Goal: Obtain resource: Download file/media

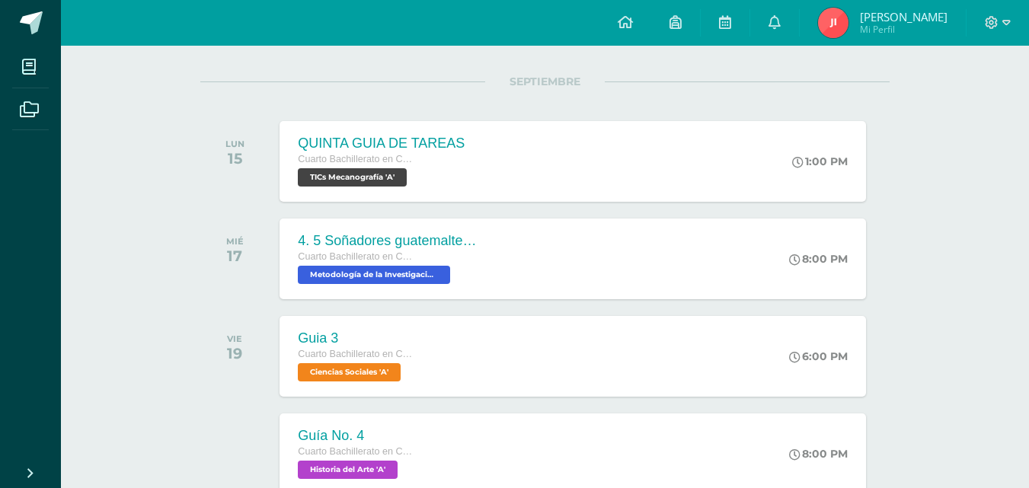
scroll to position [160, 0]
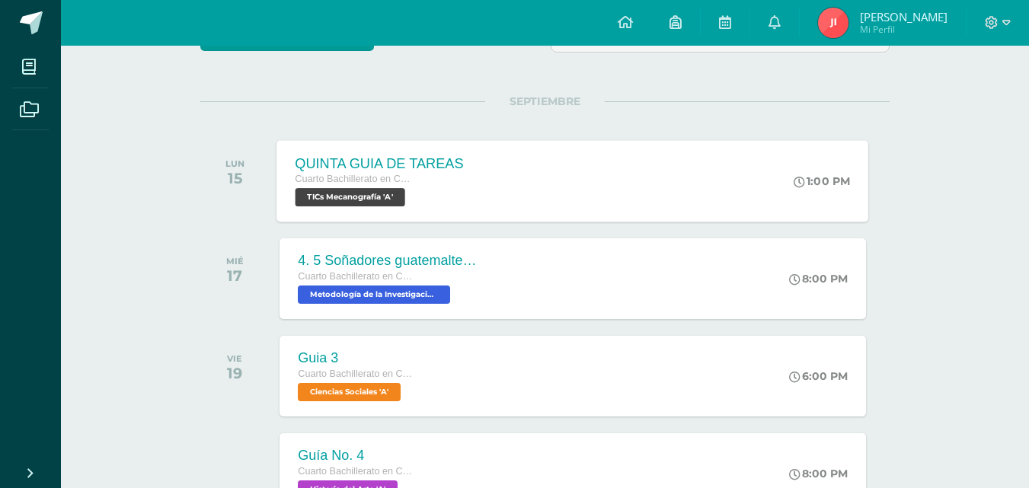
click at [347, 170] on div "QUINTA GUIA DE TAREAS" at bounding box center [380, 163] width 168 height 16
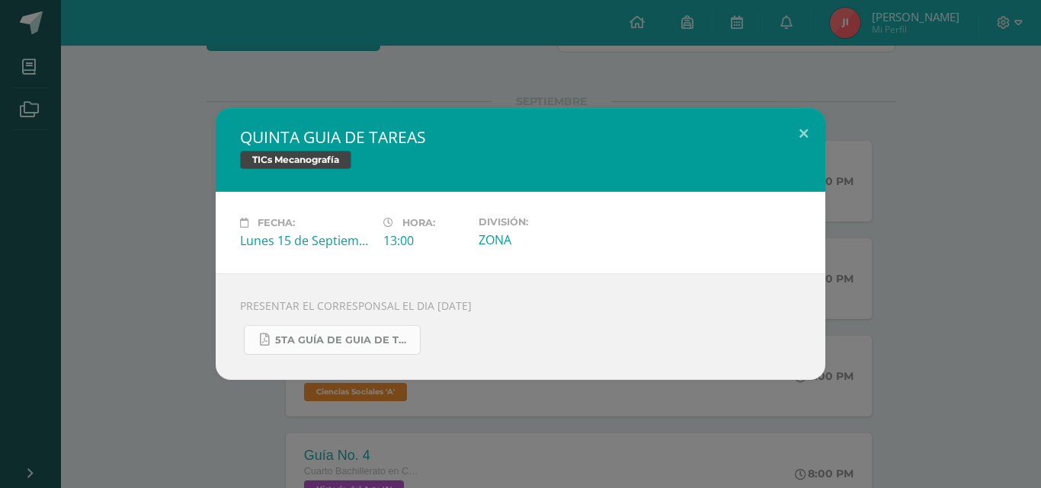
click at [364, 338] on span "5TA GUÍA DE GUIA DE TAREAS DE 4TH DIVERSIFICADO Y 5TO PC. DEL CUARTO BIMESTRE S…" at bounding box center [343, 340] width 137 height 12
click at [142, 81] on div "QUINTA GUIA DE TAREAS TICs Mecanografía Fecha: Lunes 15 de Septiembre Hora: 13:…" at bounding box center [520, 244] width 1041 height 488
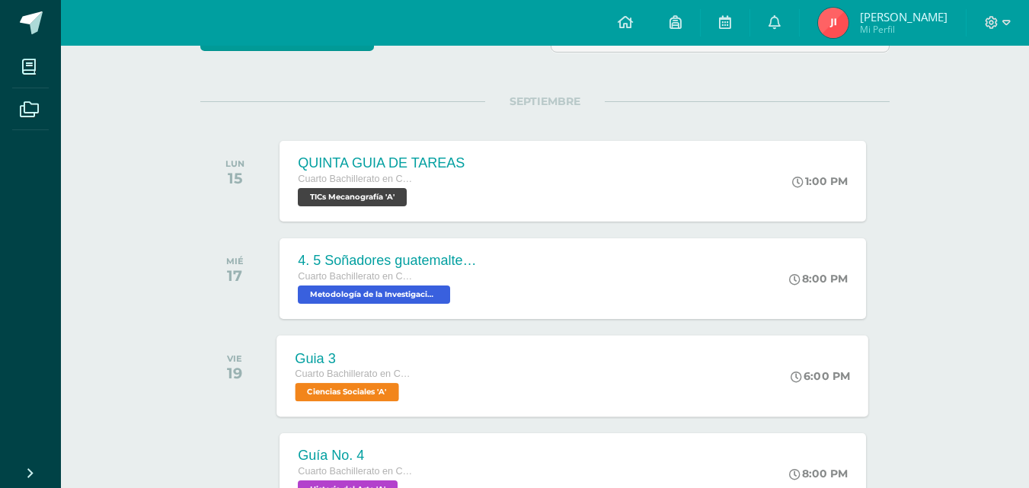
click at [356, 374] on span "Cuarto Bachillerato en Ciencias Biológicas Bach. CCLL en Ciencias Biológicas" at bounding box center [354, 374] width 116 height 11
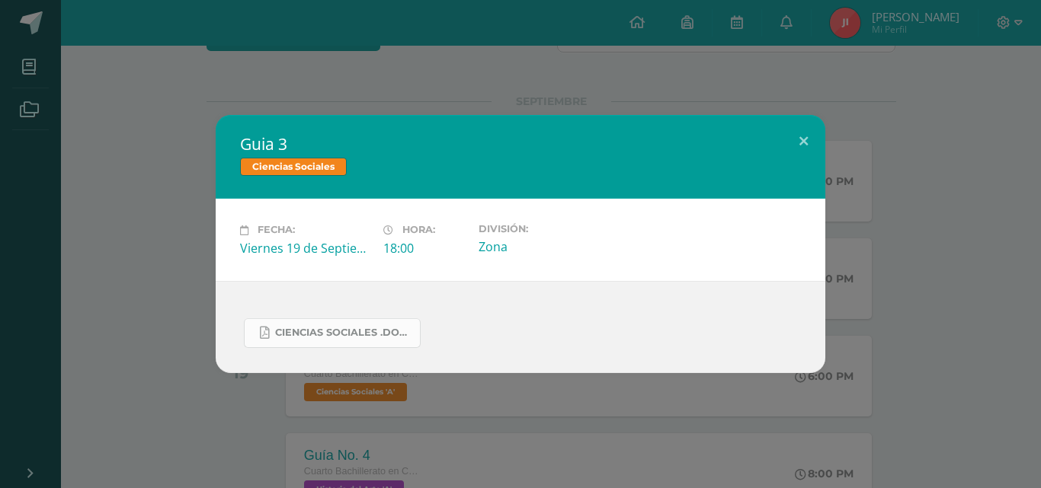
click at [344, 327] on span "Ciencias Sociales .docx (6).pdf" at bounding box center [343, 333] width 137 height 12
click at [178, 162] on div "Guia 3 Ciencias Sociales Fecha: Viernes 19 de Septiembre Hora: 18:00 División: …" at bounding box center [520, 243] width 1028 height 257
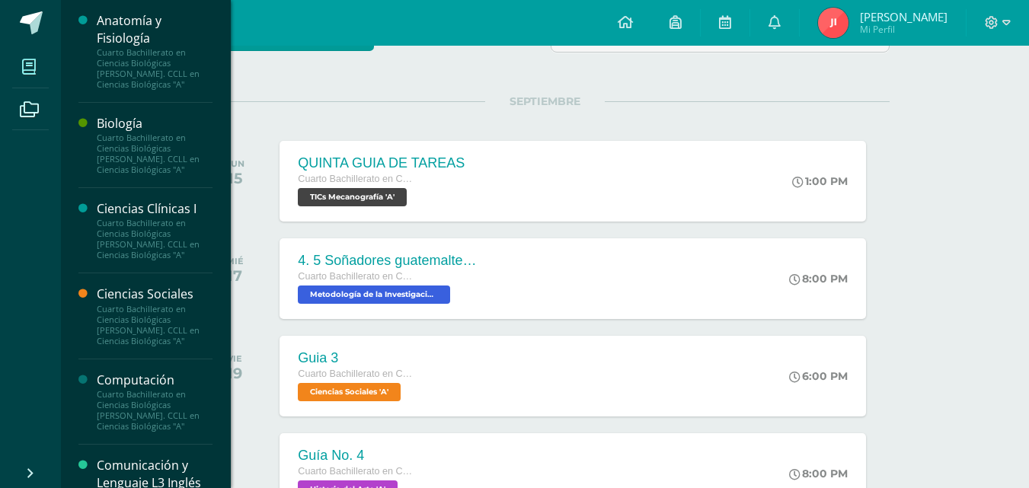
click at [32, 71] on icon at bounding box center [29, 66] width 14 height 15
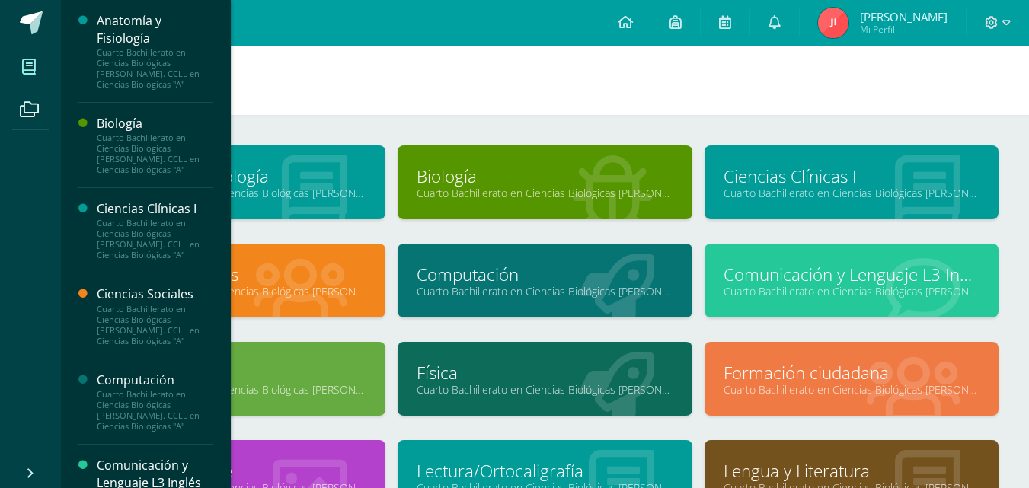
click at [414, 365] on div "Física Cuarto Bachillerato en Ciencias Biológicas Bach. CCLL en Ciencias Biológ…" at bounding box center [545, 379] width 294 height 74
click at [446, 376] on link "Física" at bounding box center [545, 373] width 256 height 24
click at [465, 277] on link "Computación" at bounding box center [545, 275] width 256 height 24
click at [245, 467] on link "Historia del Arte" at bounding box center [238, 471] width 256 height 24
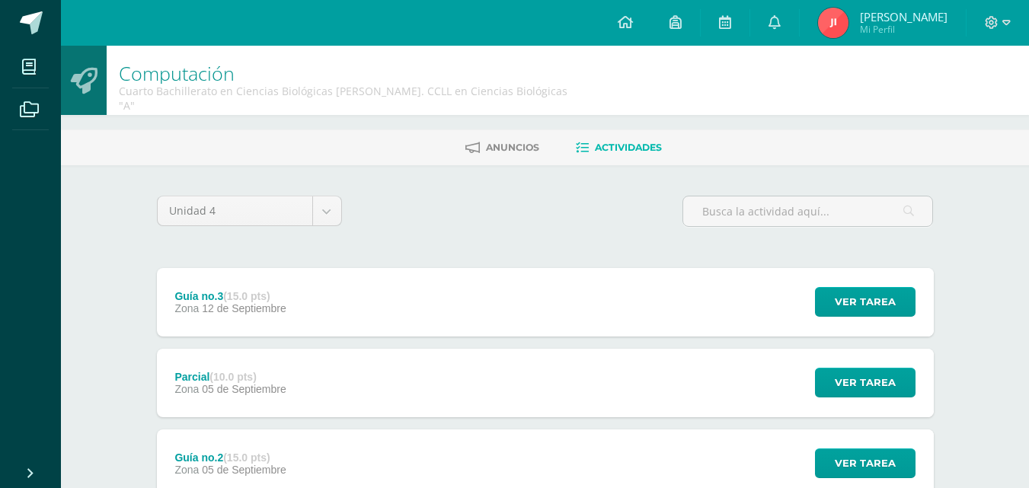
click at [391, 268] on div "Guía no.3 (15.0 pts) Zona 12 de Septiembre Ver tarea Guía no.3 Computación Carg…" at bounding box center [545, 302] width 777 height 69
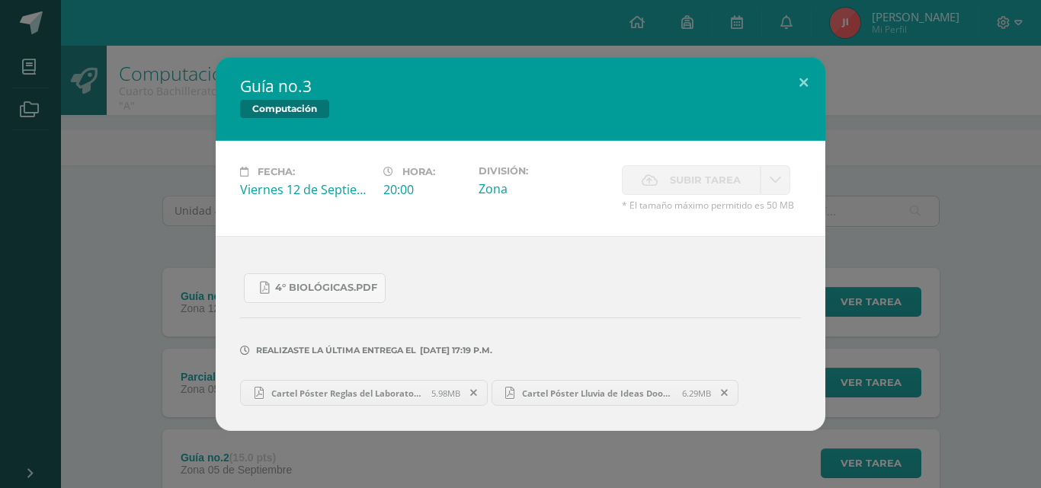
click at [908, 187] on div "Guía no.3 Computación Fecha: Viernes 12 de Septiembre Hora: 20:00 División: Zon…" at bounding box center [520, 244] width 1028 height 374
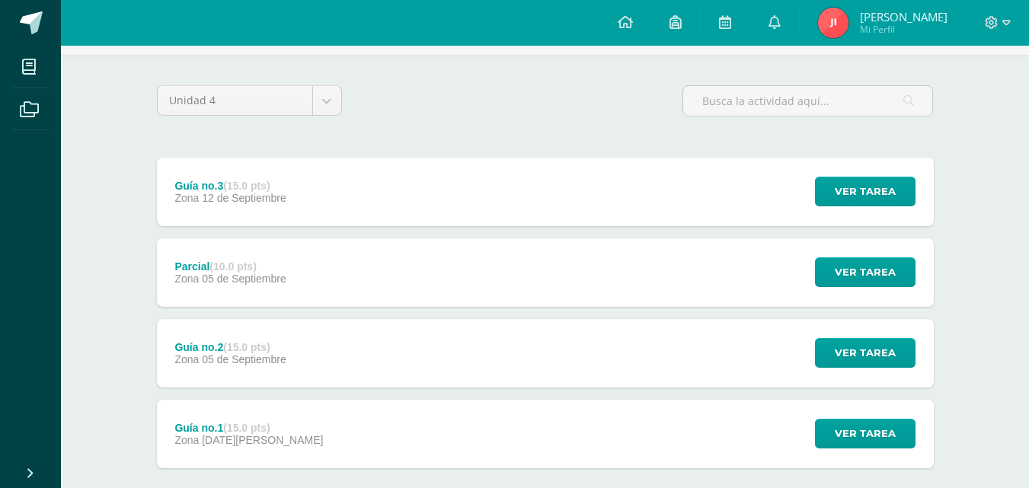
scroll to position [178, 0]
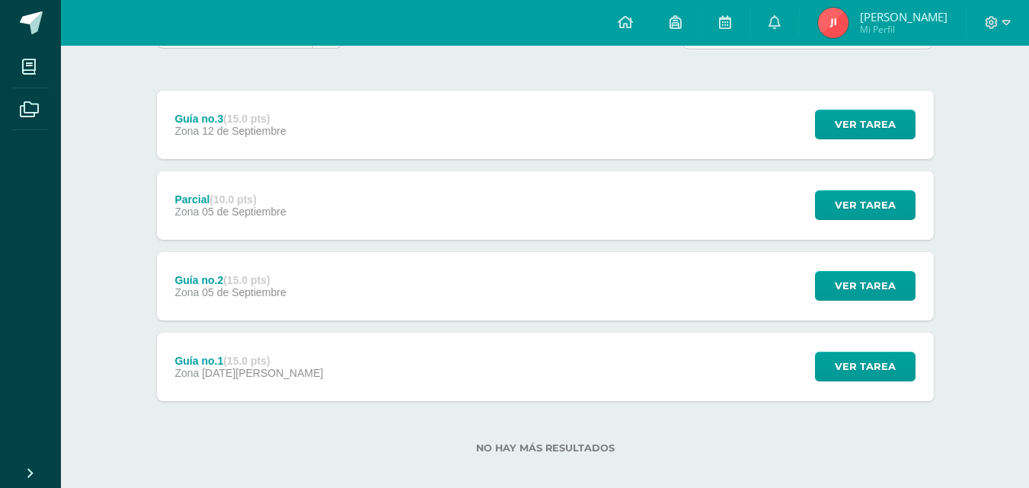
click at [82, 137] on div "Computación Cuarto Bachillerato en Ciencias Biológicas Bach. CCLL en Ciencias B…" at bounding box center [545, 185] width 968 height 635
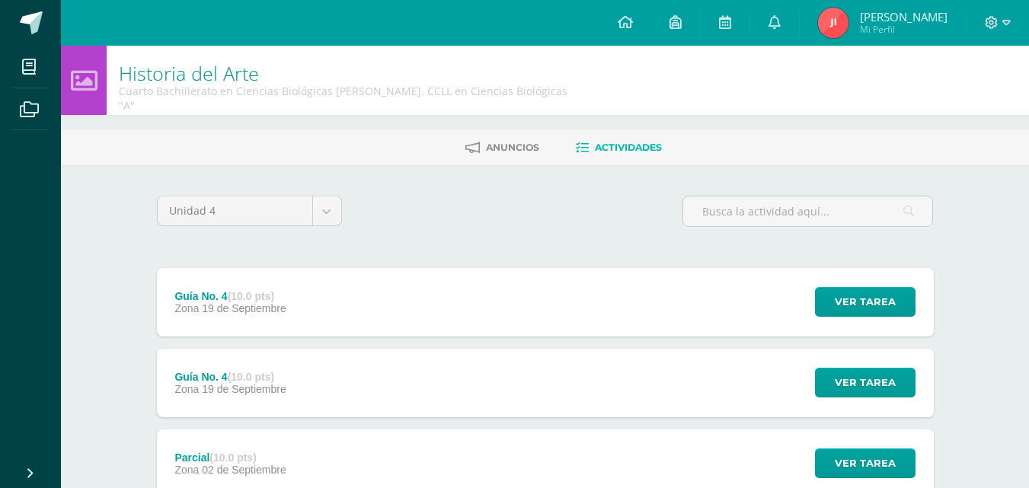
click at [309, 293] on div "Guía No. 4 (10.0 pts) Zona [DATE] Ver tarea Guía No. 4 Historia del Arte Cargan…" at bounding box center [545, 302] width 777 height 69
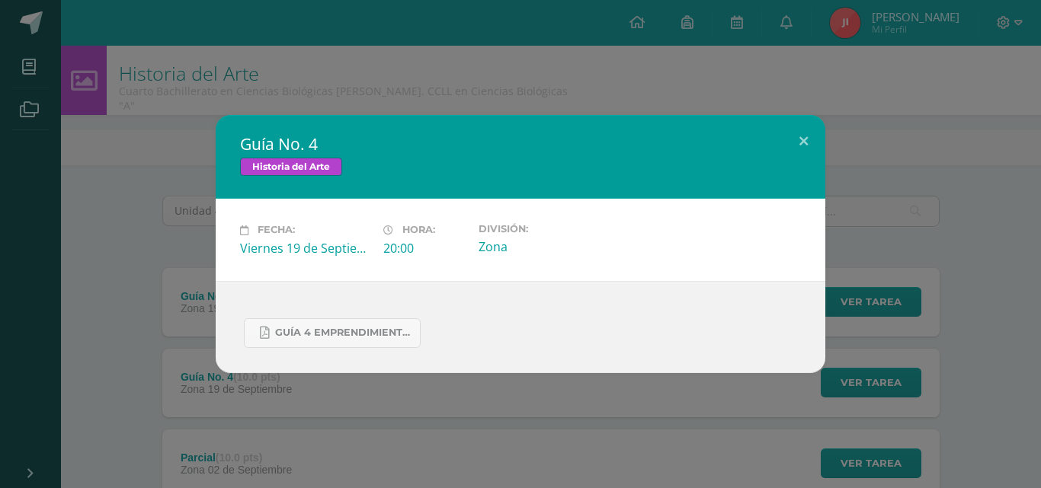
click at [299, 398] on div "Guía No. 4 Historia del Arte Fecha: [DATE] Hora: 20:00 División: Zona" at bounding box center [520, 244] width 1041 height 488
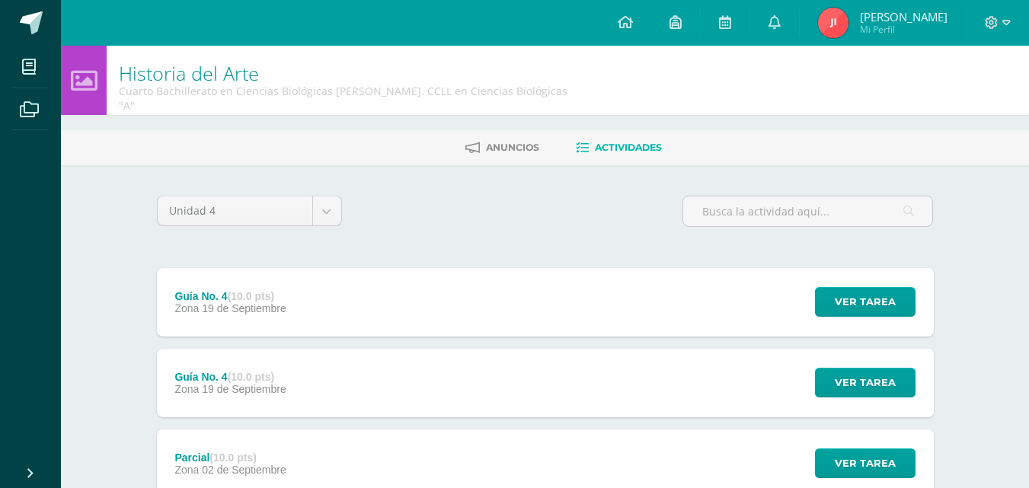
click at [299, 369] on div "Guía No. 4 (10.0 pts) Zona [DATE]" at bounding box center [231, 383] width 148 height 69
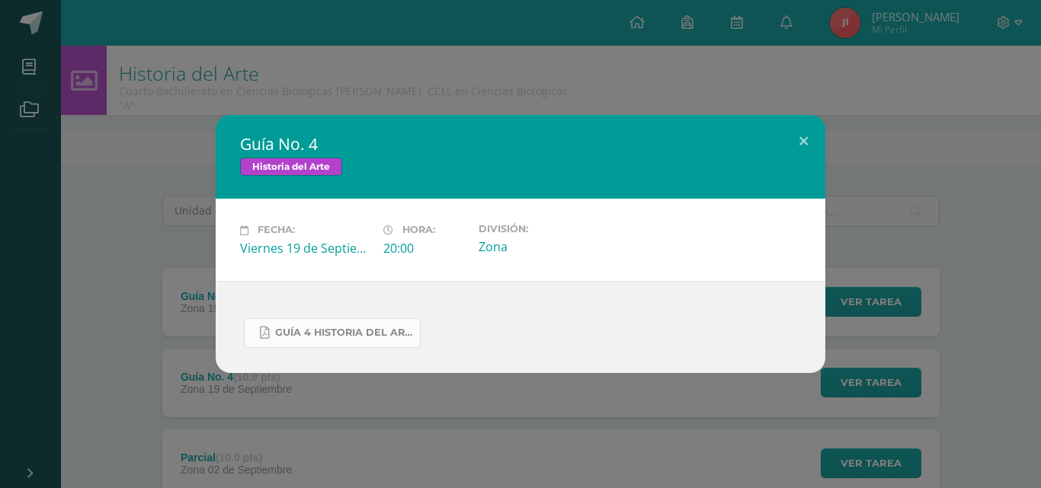
click at [317, 331] on span "GUÍA 4 HISTORIA DEL ARTE. IV BIM.docx.pdf" at bounding box center [343, 333] width 137 height 12
